Goal: Transaction & Acquisition: Purchase product/service

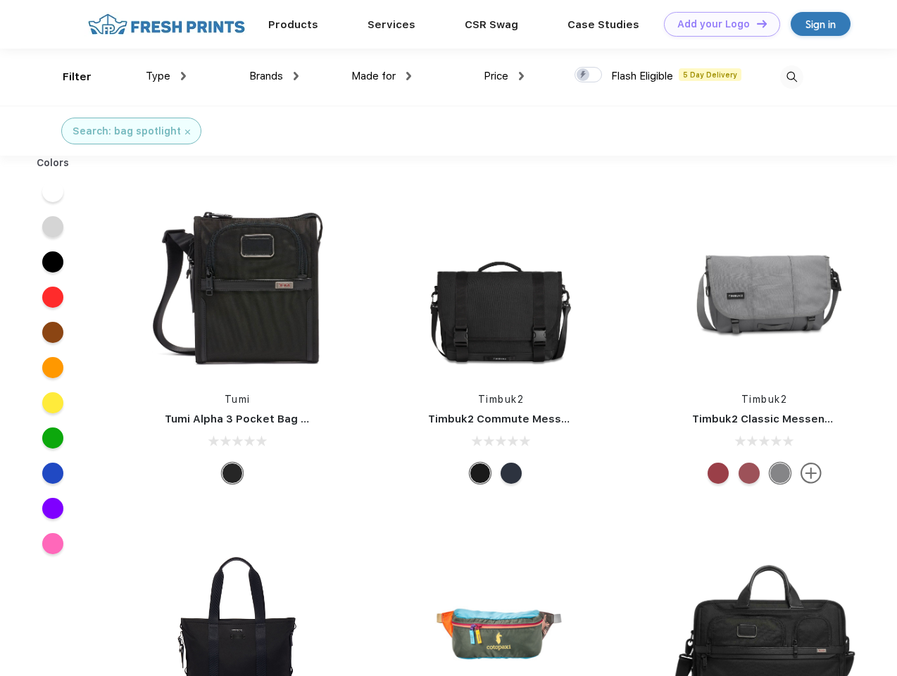
click at [716, 24] on link "Add your Logo Design Tool" at bounding box center [722, 24] width 116 height 25
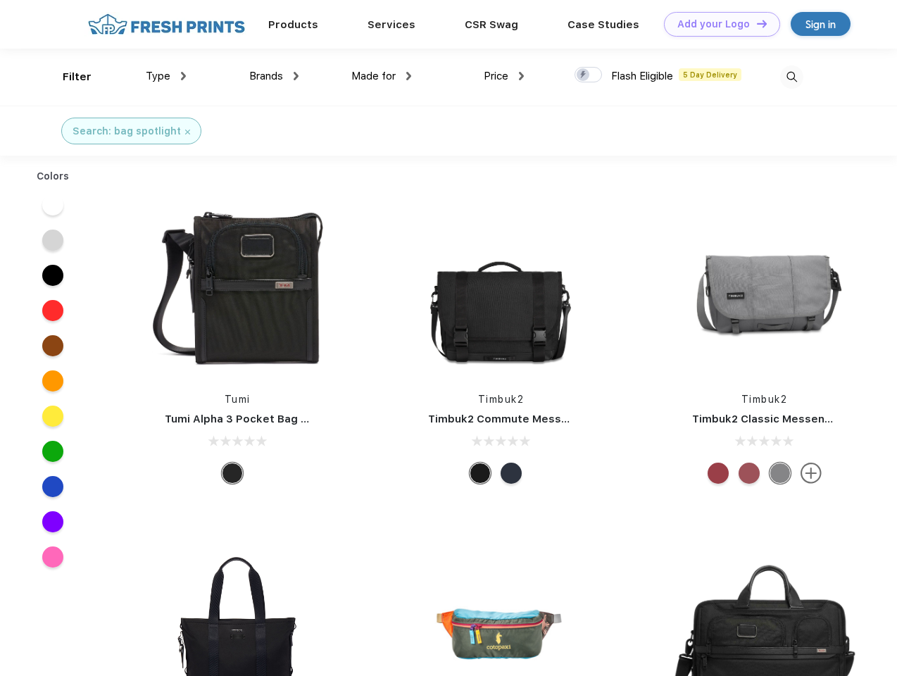
click at [0, 0] on div "Design Tool" at bounding box center [0, 0] width 0 height 0
click at [755, 23] on link "Add your Logo Design Tool" at bounding box center [722, 24] width 116 height 25
click at [68, 77] on div "Filter" at bounding box center [77, 77] width 29 height 16
click at [166, 76] on span "Type" at bounding box center [158, 76] width 25 height 13
click at [274, 76] on span "Brands" at bounding box center [266, 76] width 34 height 13
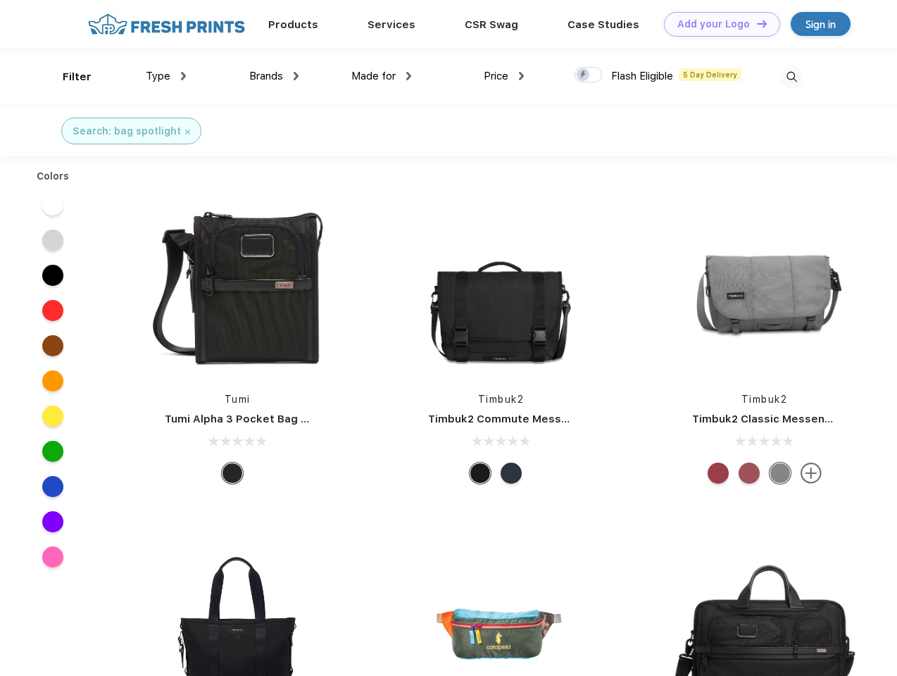
click at [381, 76] on span "Made for" at bounding box center [373, 76] width 44 height 13
click at [504, 76] on span "Price" at bounding box center [495, 76] width 25 height 13
click at [588, 75] on div at bounding box center [587, 74] width 27 height 15
click at [583, 75] on input "checkbox" at bounding box center [578, 70] width 9 height 9
click at [791, 77] on img at bounding box center [791, 76] width 23 height 23
